Goal: Information Seeking & Learning: Learn about a topic

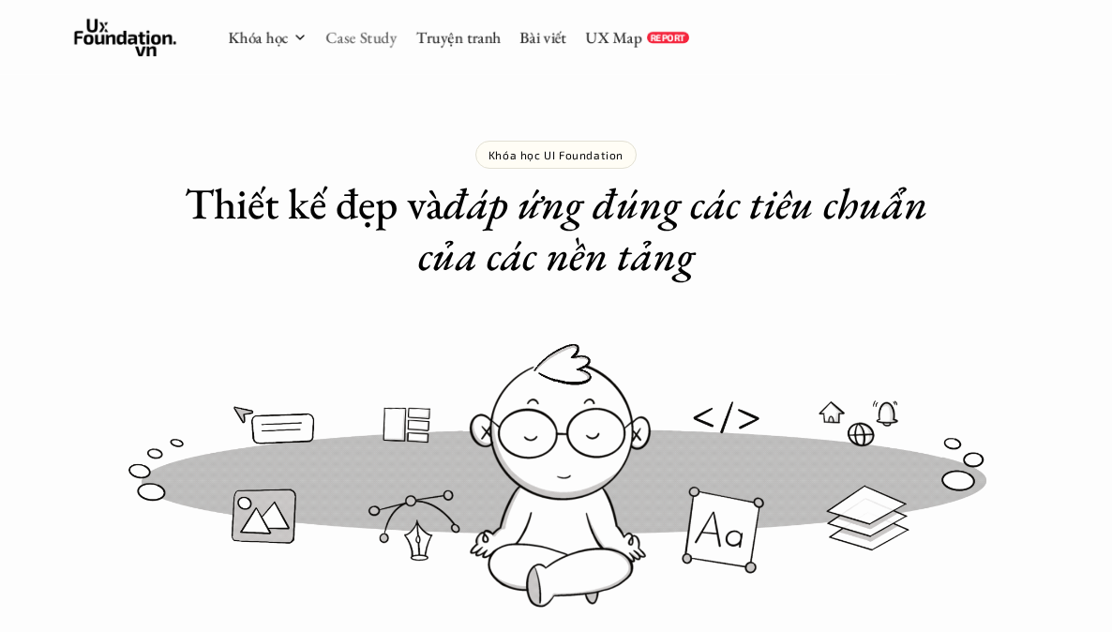
click at [389, 34] on link "Case Study" at bounding box center [361, 37] width 71 height 21
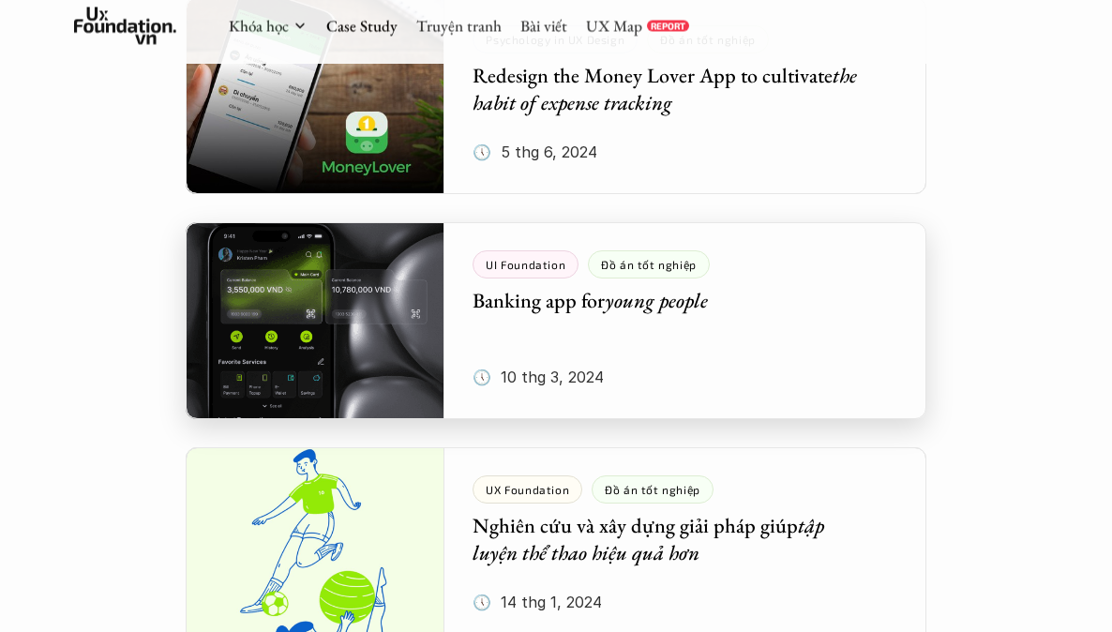
scroll to position [2662, 0]
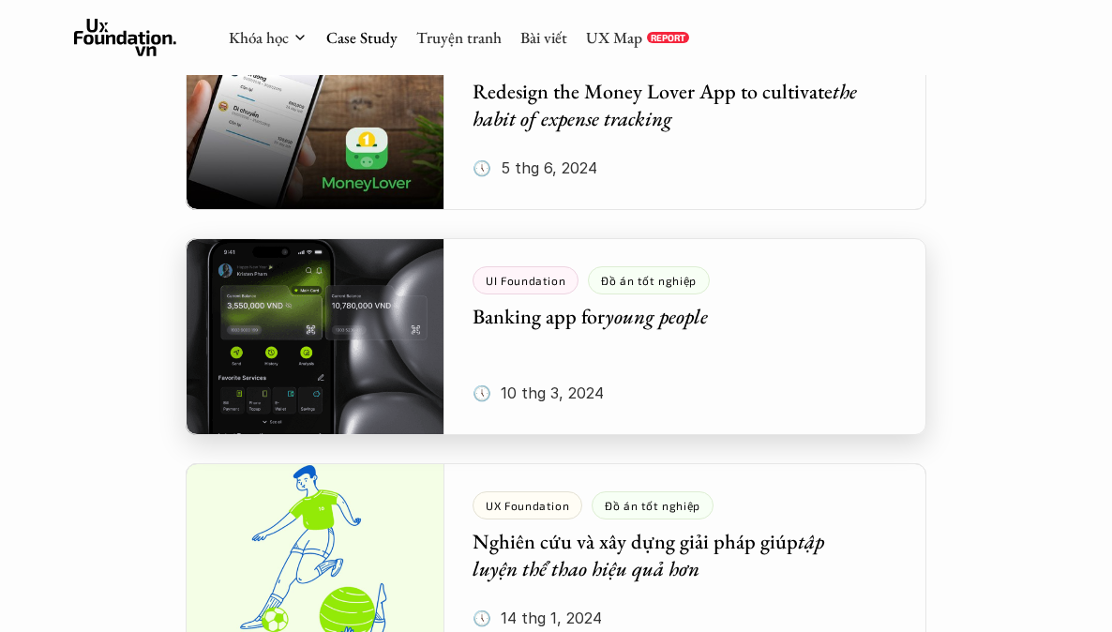
click at [542, 334] on div at bounding box center [556, 336] width 741 height 197
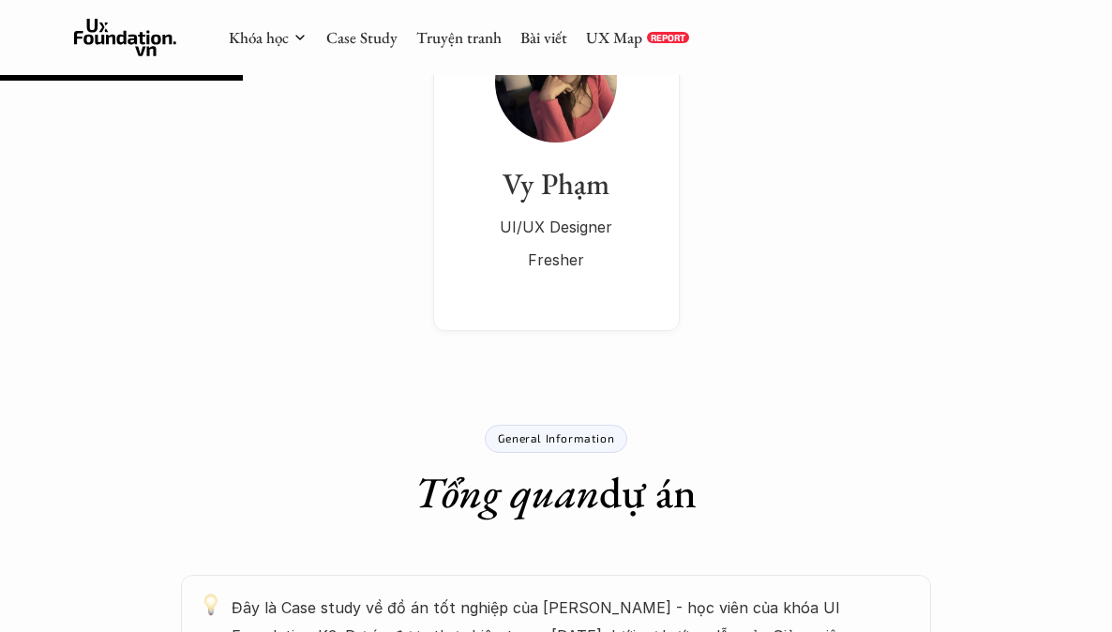
scroll to position [437, 0]
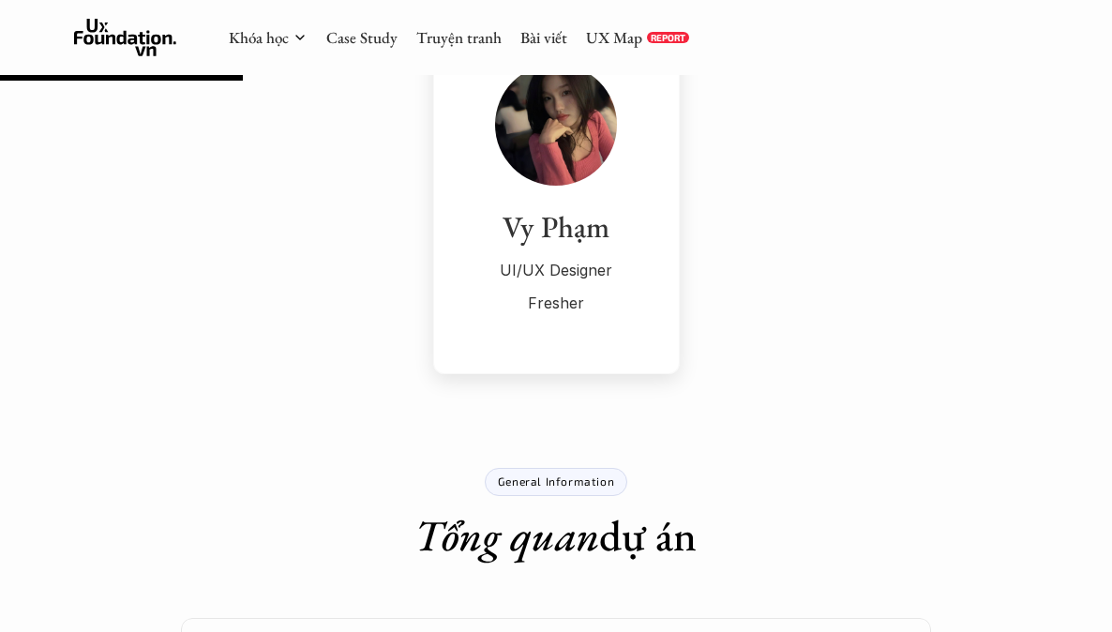
click at [582, 227] on h3 "Vy Phạm" at bounding box center [556, 227] width 209 height 39
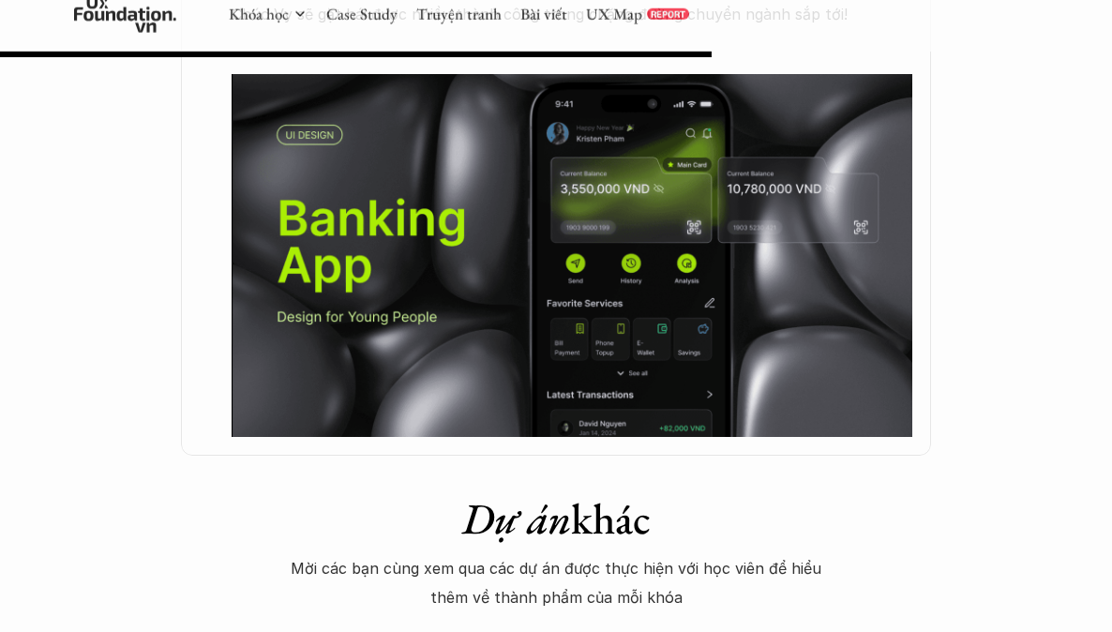
click at [504, 247] on img at bounding box center [572, 255] width 681 height 363
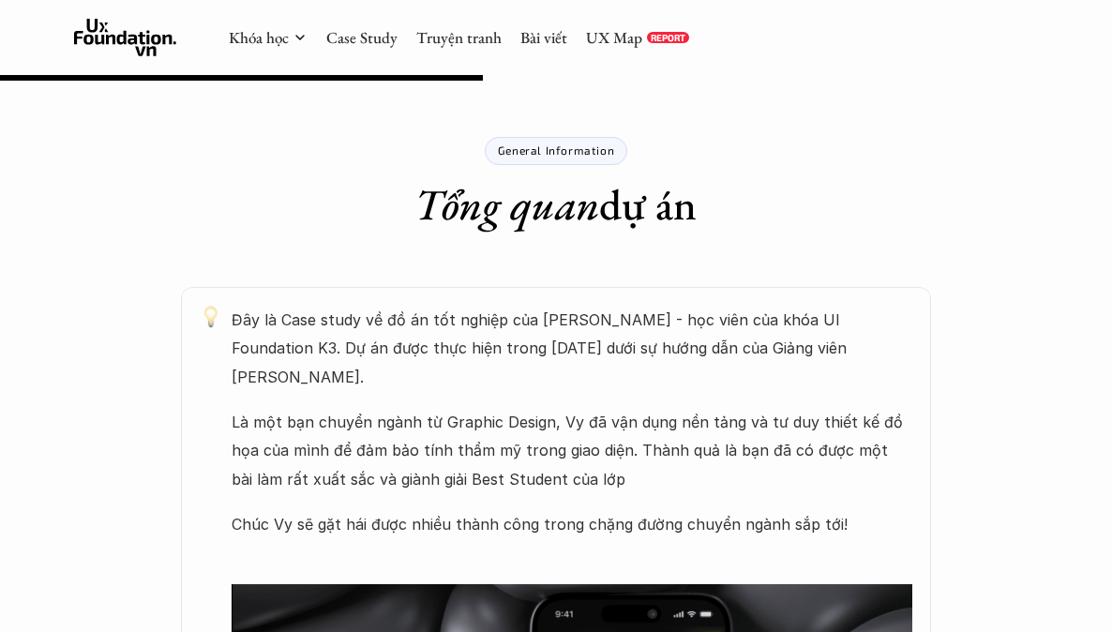
scroll to position [699, 0]
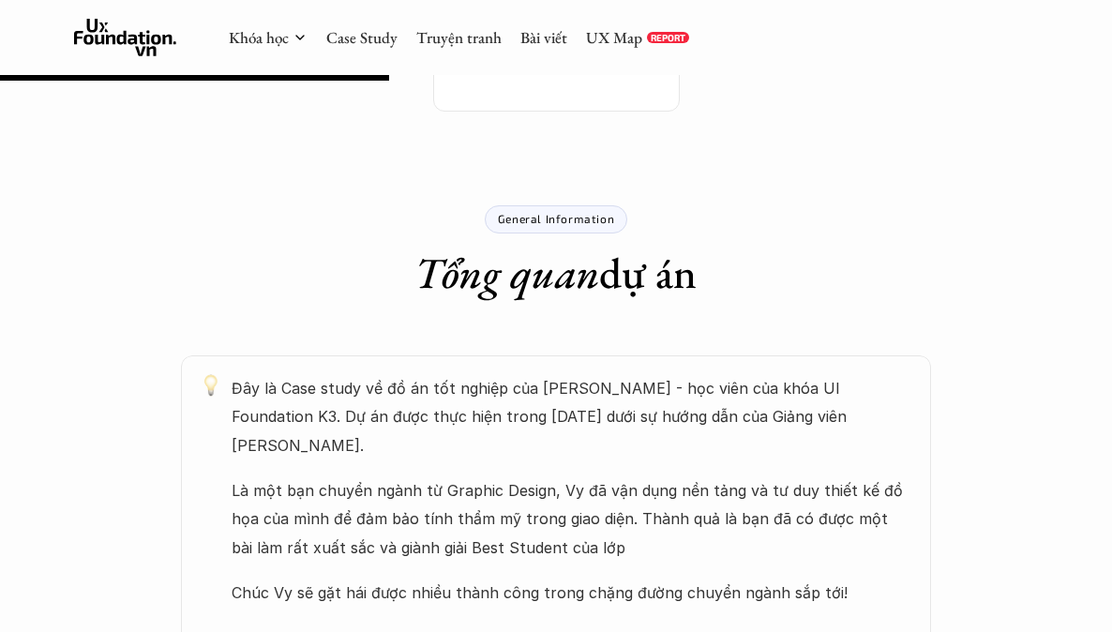
click at [591, 476] on p "Là một bạn chuyển ngành từ Graphic Design, Vy đã vận dụng nền tảng và tư duy th…" at bounding box center [572, 518] width 681 height 85
click at [517, 476] on p "Là một bạn chuyển ngành từ Graphic Design, Vy đã vận dụng nền tảng và tư duy th…" at bounding box center [572, 518] width 681 height 85
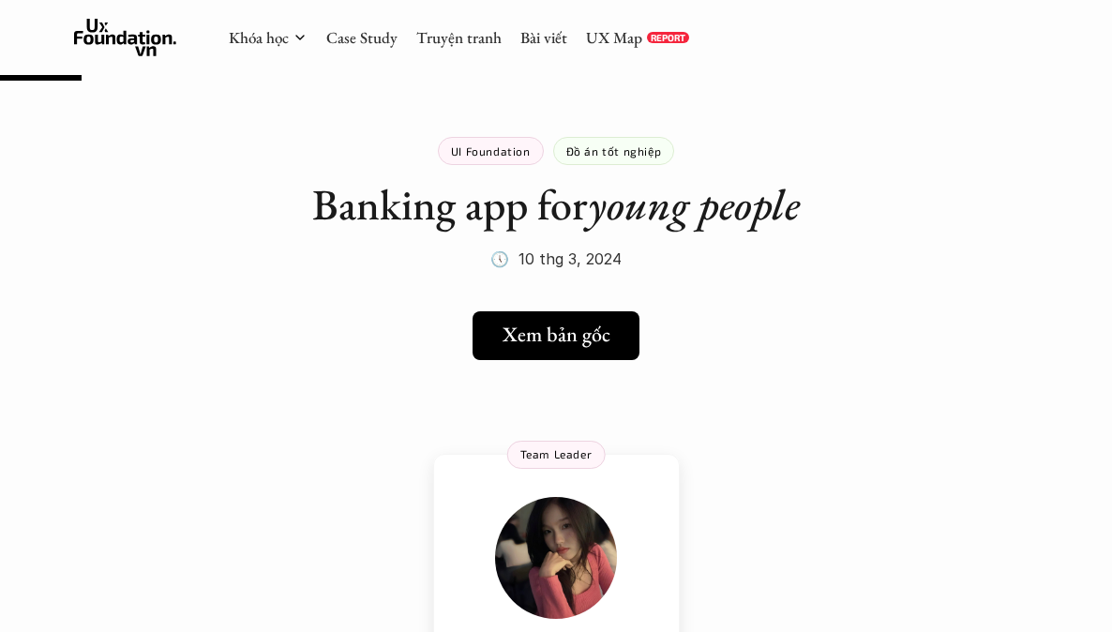
scroll to position [0, 0]
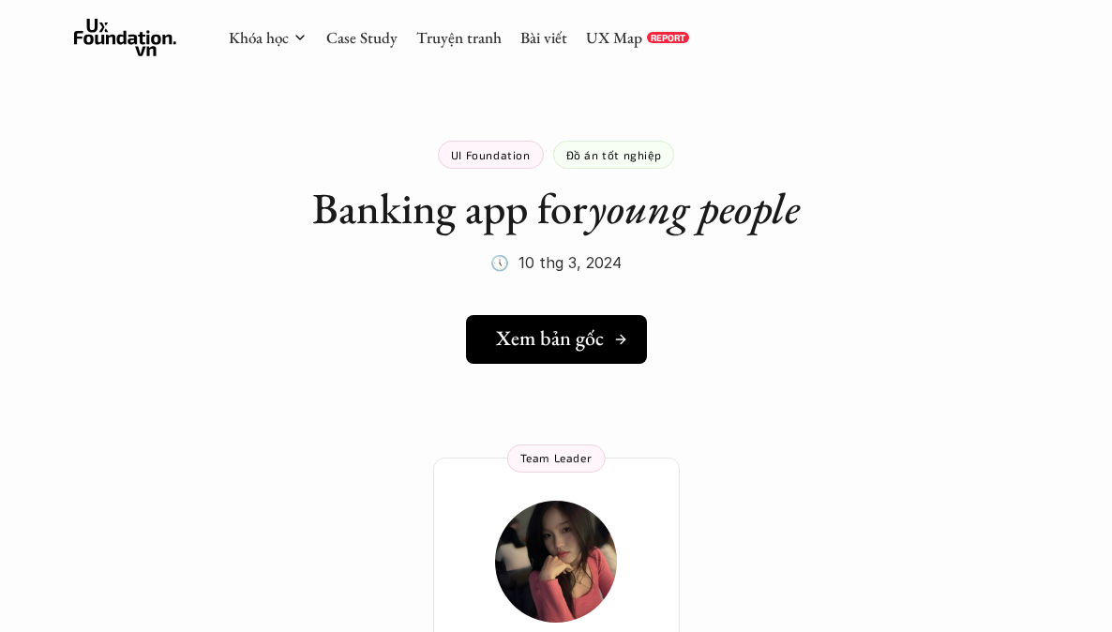
click at [553, 347] on h5 "Xem bản gốc" at bounding box center [550, 338] width 108 height 24
